Goal: Obtain resource: Obtain resource

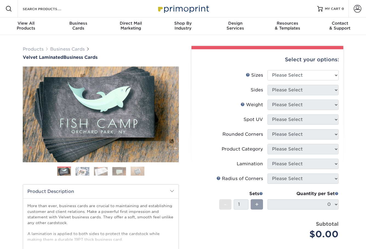
click at [241, 27] on div "Design Services" at bounding box center [235, 26] width 52 height 10
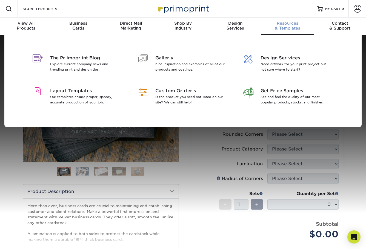
click at [75, 93] on span "Layout Templates" at bounding box center [85, 91] width 71 height 7
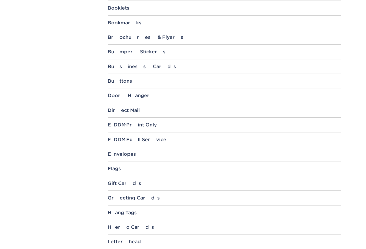
scroll to position [306, 0]
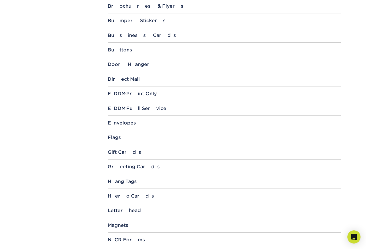
click at [126, 36] on div "Business Cards" at bounding box center [224, 35] width 233 height 5
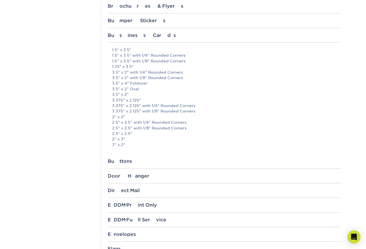
click at [126, 65] on link "1.75" x 3.5"" at bounding box center [123, 66] width 22 height 4
